Goal: Transaction & Acquisition: Download file/media

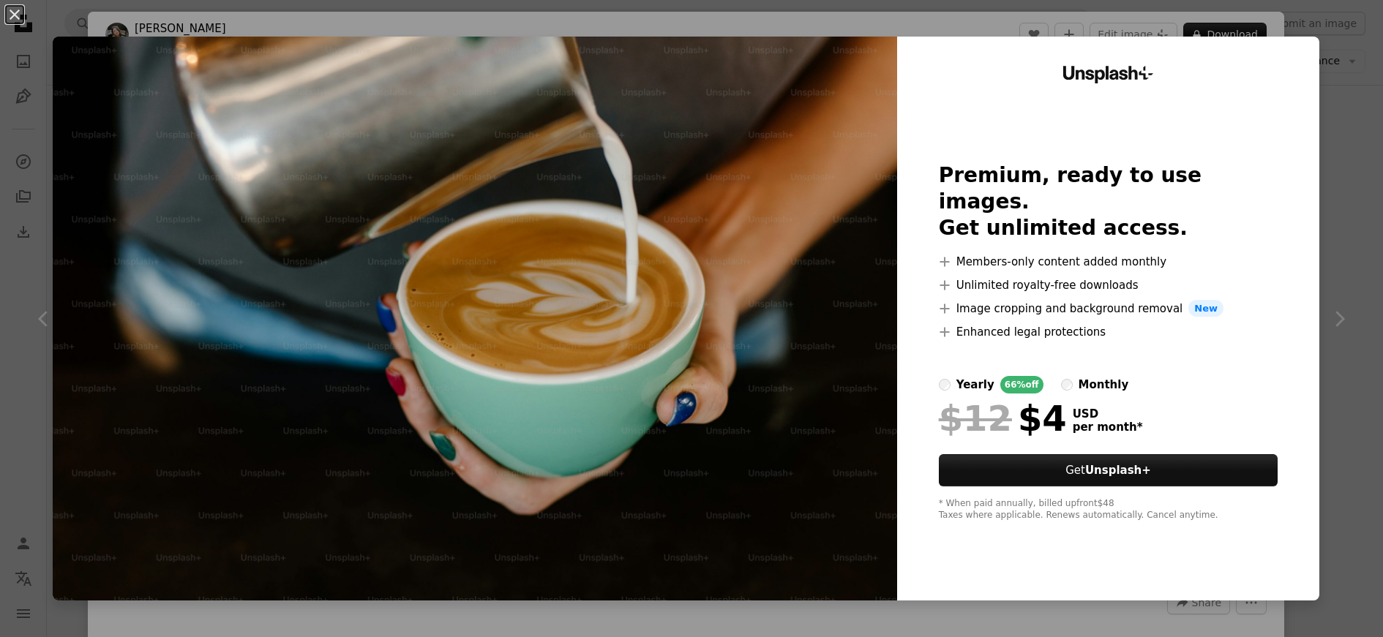
scroll to position [2268, 0]
drag, startPoint x: 1341, startPoint y: 55, endPoint x: 1325, endPoint y: 72, distance: 23.3
click at [1340, 55] on div "An X shape Unsplash+ Premium, ready to use images. Get unlimited access. A plus…" at bounding box center [691, 318] width 1383 height 637
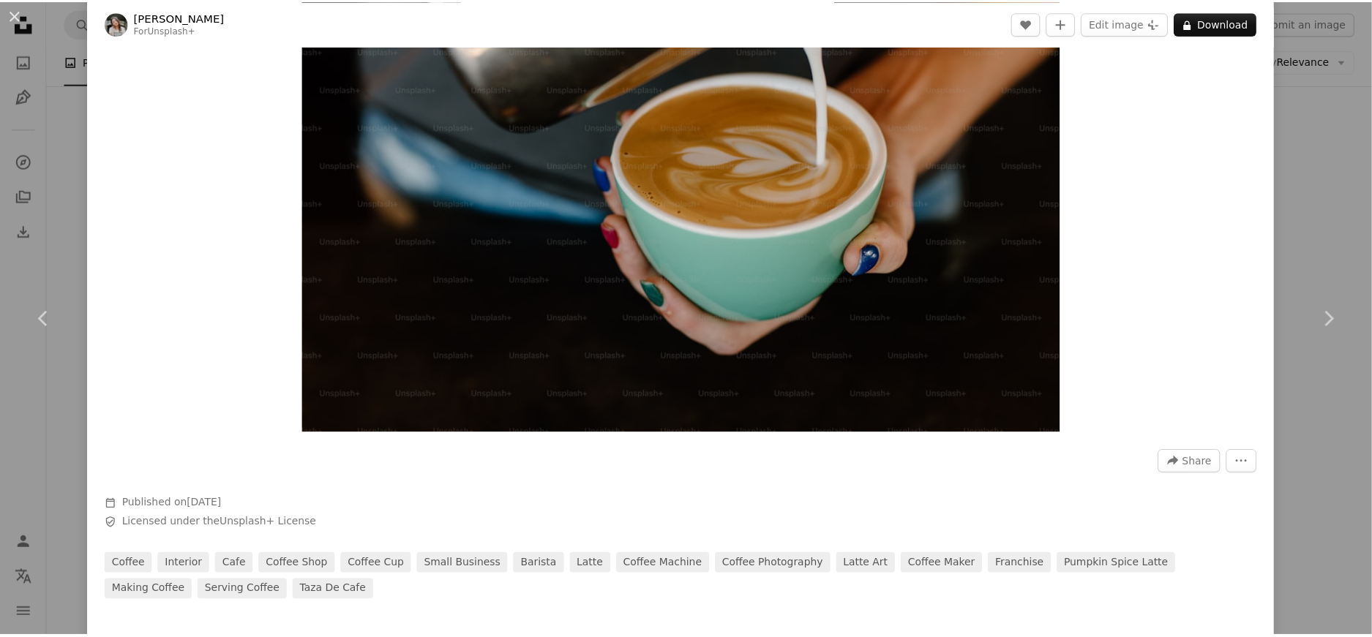
scroll to position [146, 0]
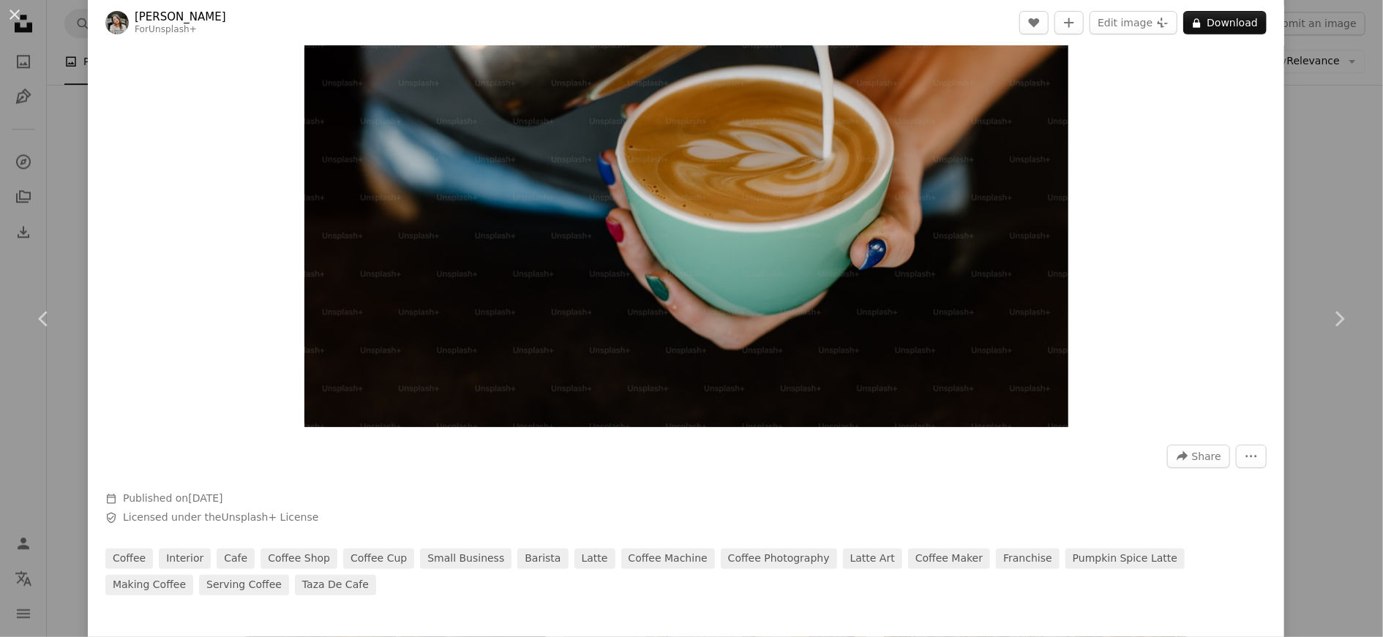
click at [1287, 168] on div "An X shape Chevron left Chevron right [PERSON_NAME] For Unsplash+ A heart A plu…" at bounding box center [691, 318] width 1383 height 637
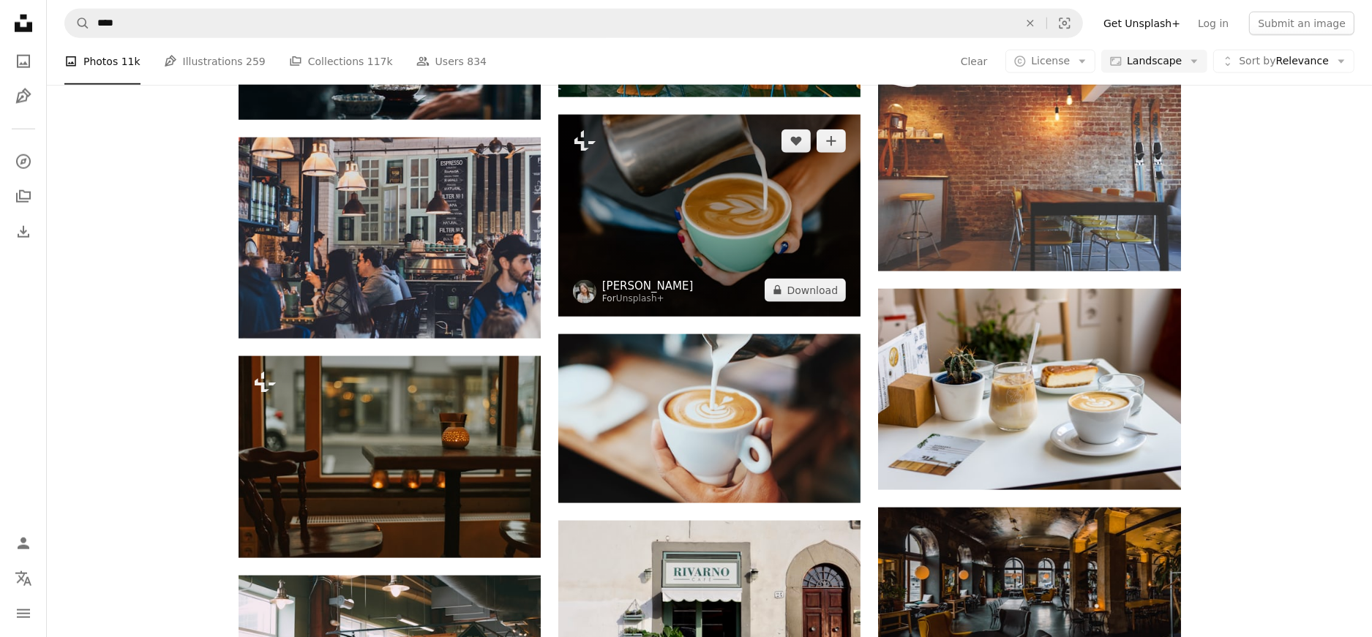
scroll to position [2341, 0]
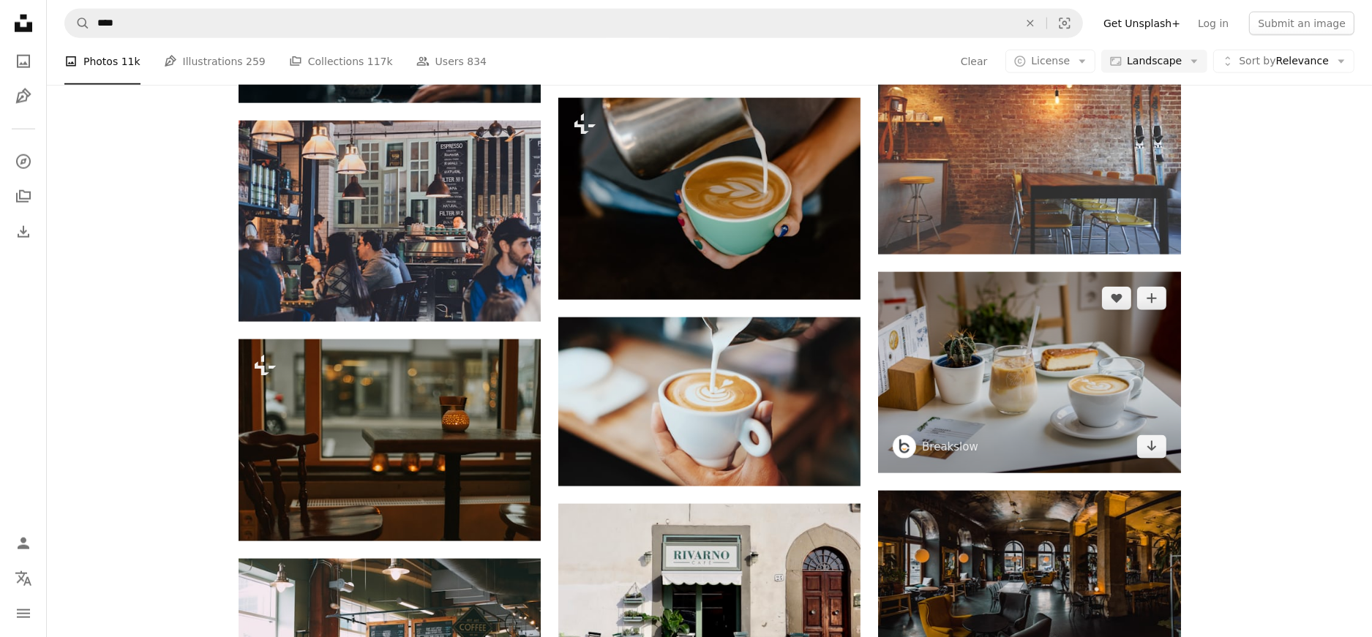
click at [1071, 380] on img at bounding box center [1029, 372] width 302 height 201
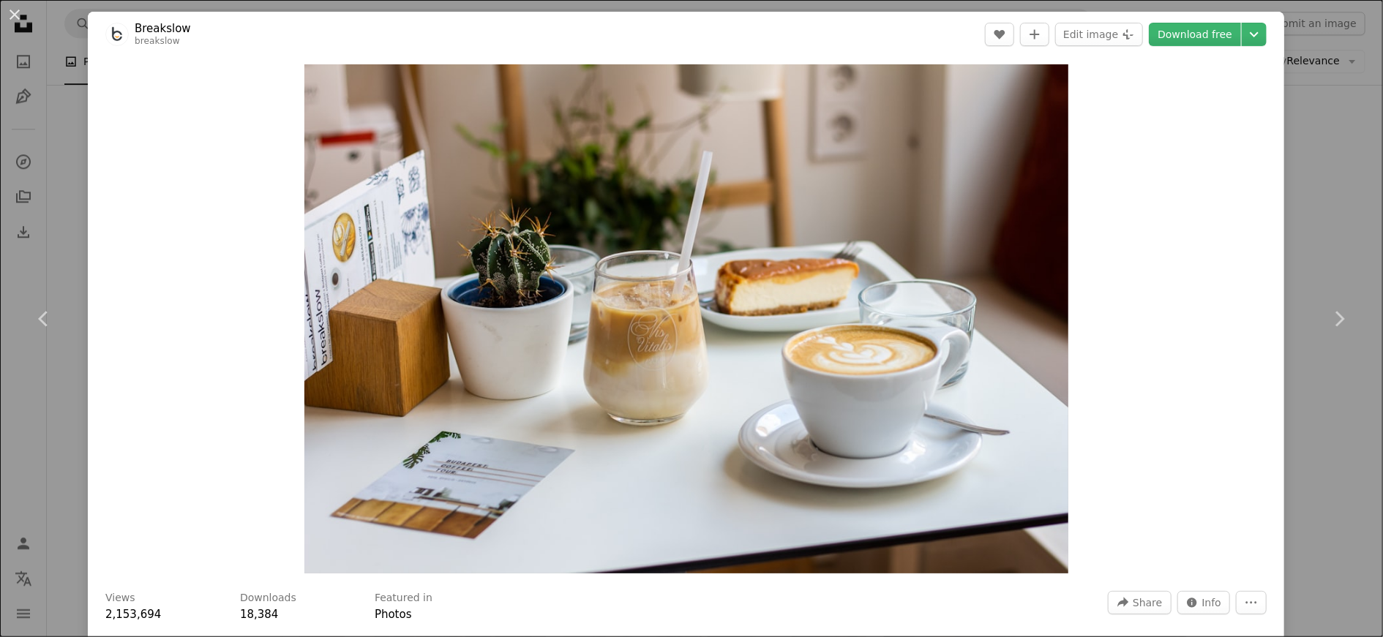
click at [1317, 201] on div "An X shape Chevron left Chevron right Breakslow breakslow A heart A plus sign E…" at bounding box center [691, 318] width 1383 height 637
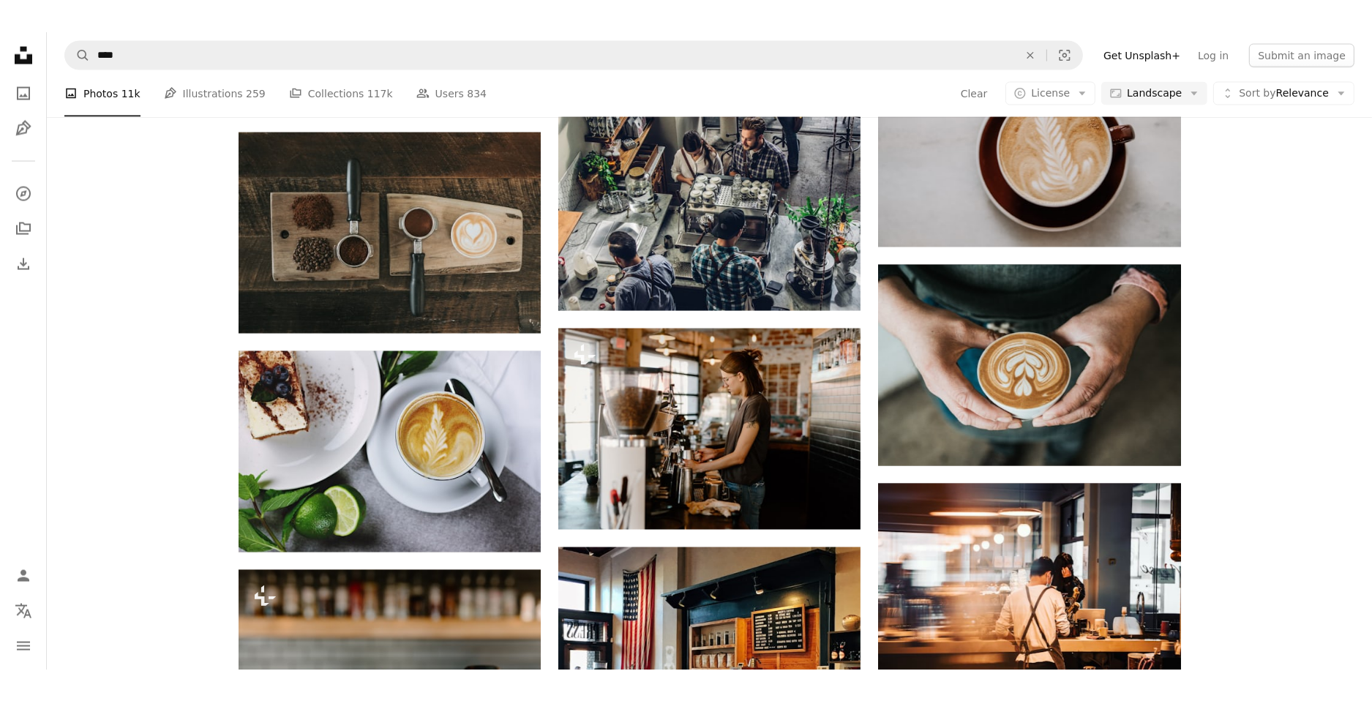
scroll to position [3146, 0]
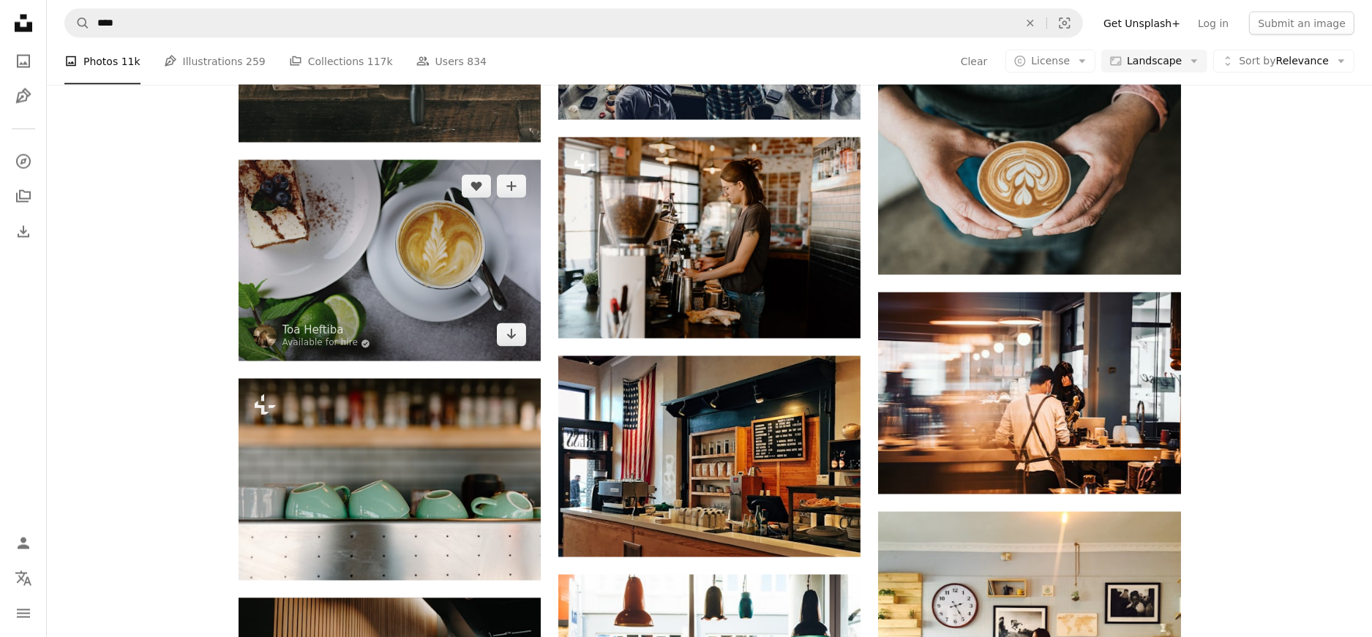
click at [345, 249] on img at bounding box center [390, 260] width 302 height 201
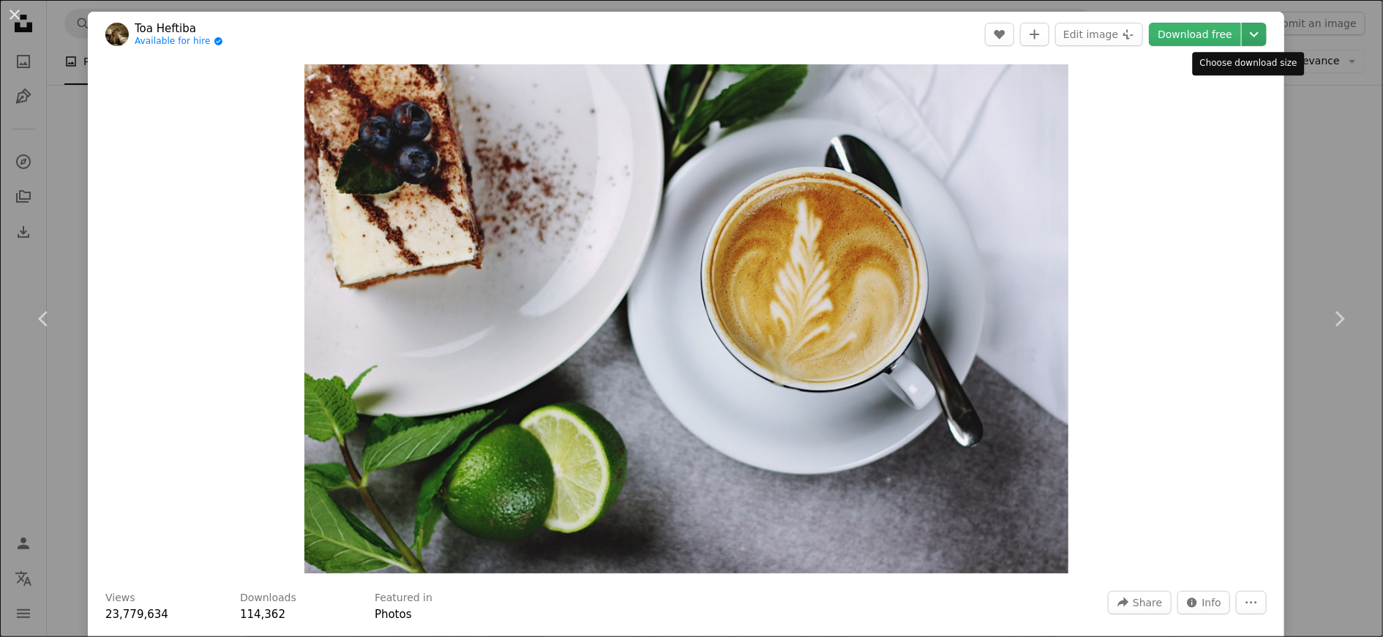
click at [1242, 34] on icon "Chevron down" at bounding box center [1253, 35] width 23 height 18
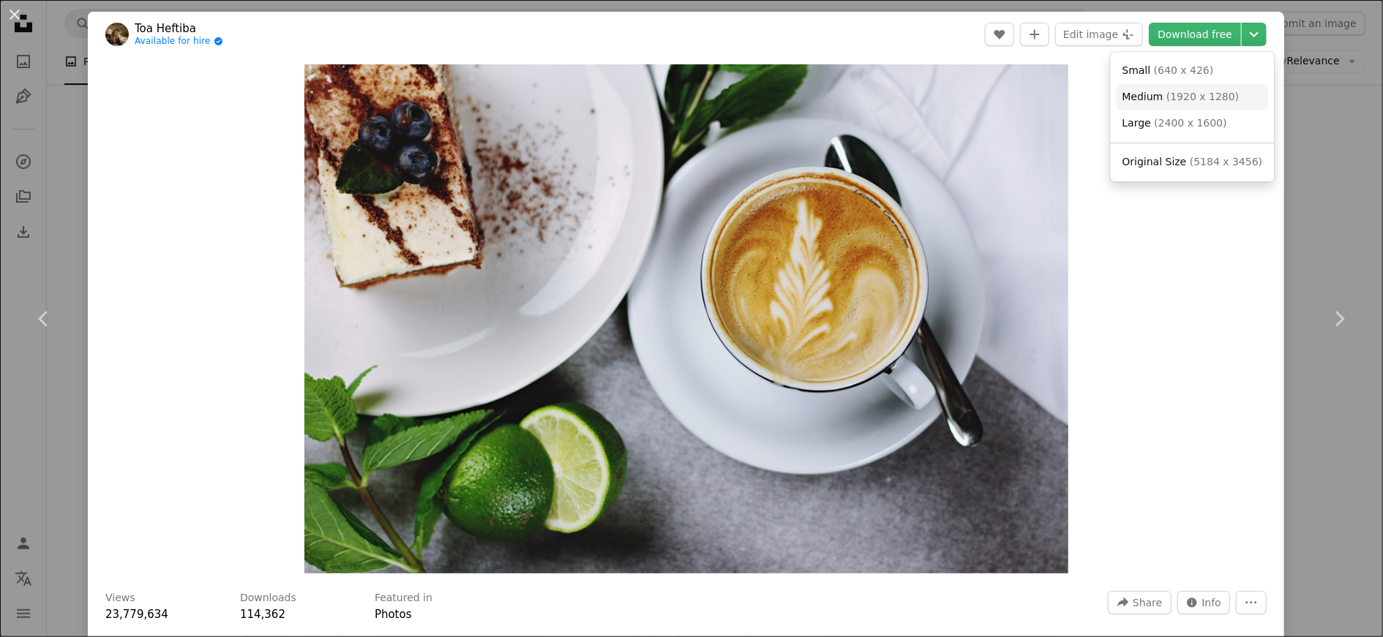
click at [1213, 103] on span "Medium ( 1920 x 1280 )" at bounding box center [1180, 97] width 117 height 15
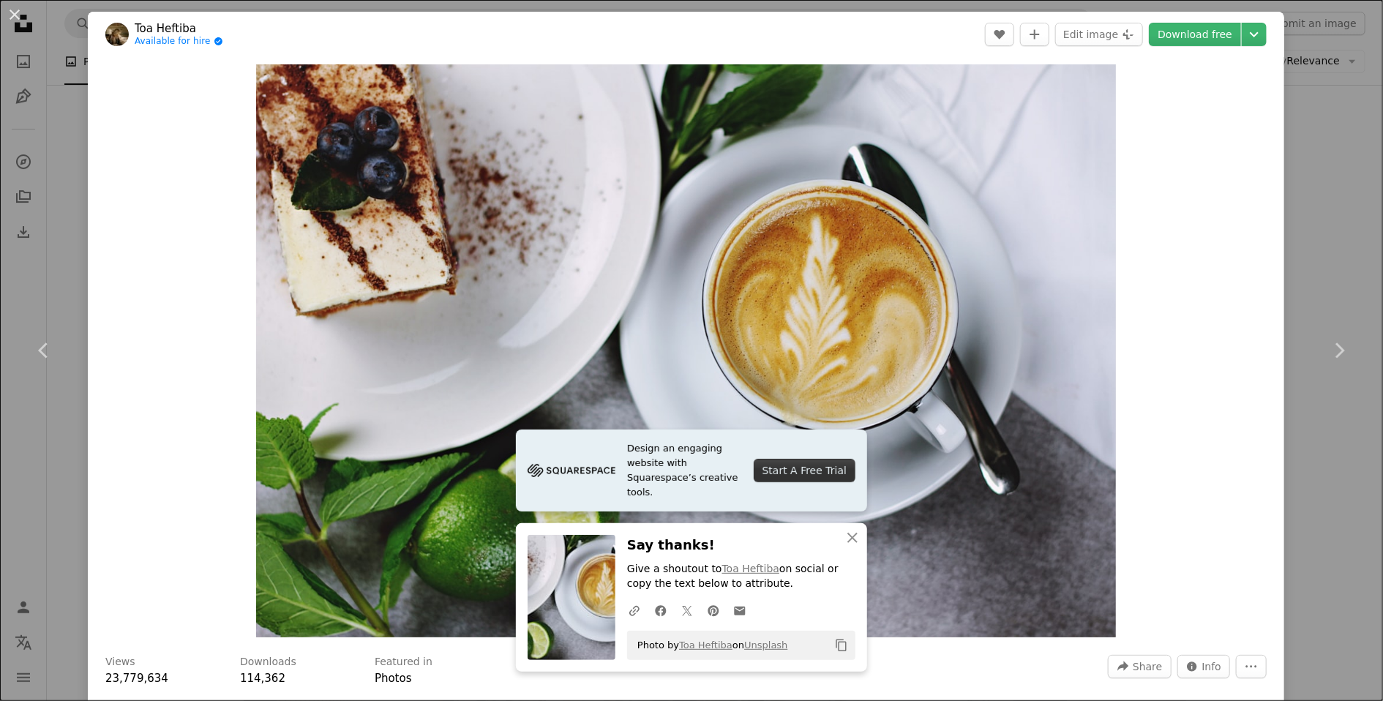
drag, startPoint x: 1288, startPoint y: 84, endPoint x: 966, endPoint y: 507, distance: 531.9
click at [1288, 85] on div "An X shape Chevron left Chevron right Design an engaging website with Squarespa…" at bounding box center [691, 350] width 1383 height 701
